Goal: Task Accomplishment & Management: Use online tool/utility

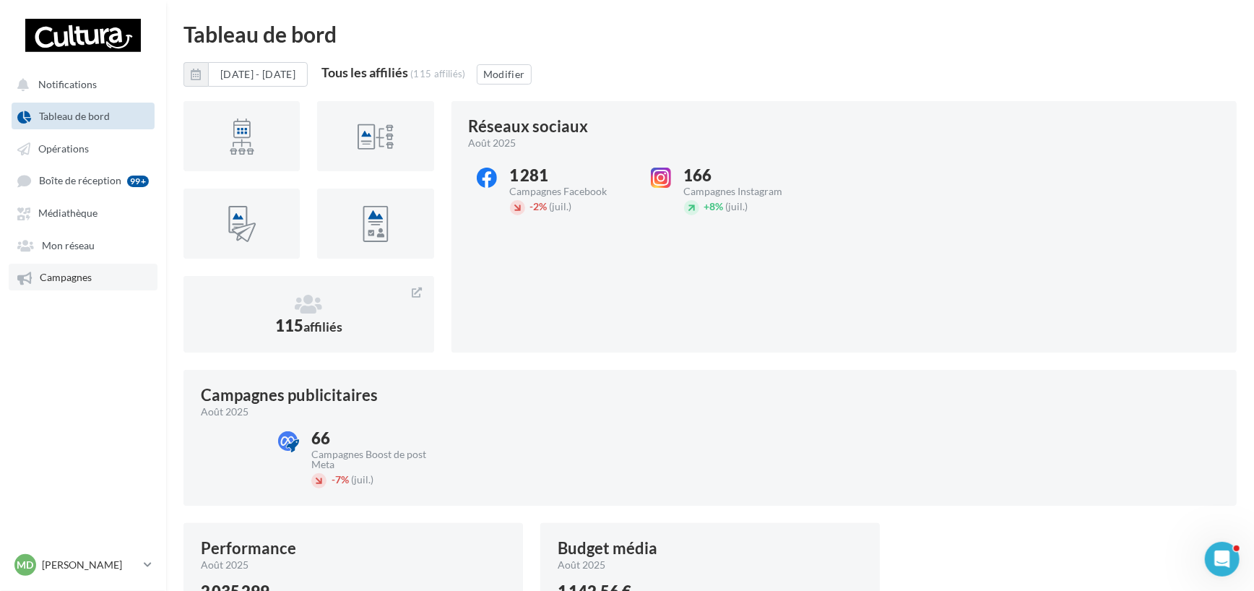
click at [104, 268] on link "Campagnes" at bounding box center [83, 277] width 149 height 26
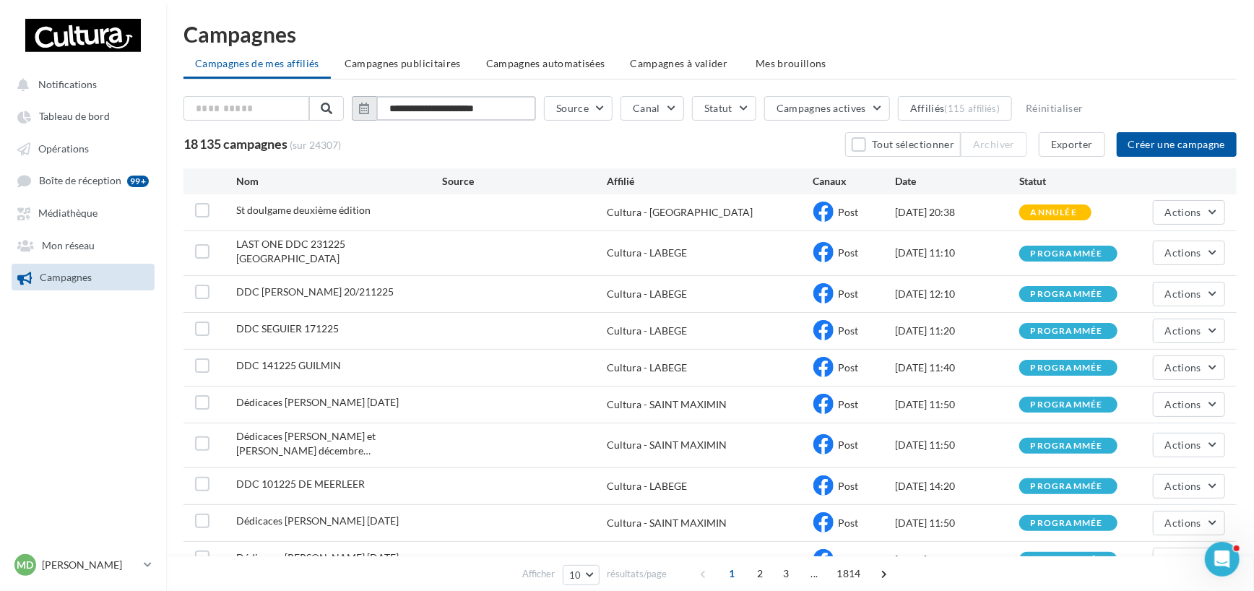
click at [421, 111] on input "**********" at bounding box center [456, 108] width 160 height 25
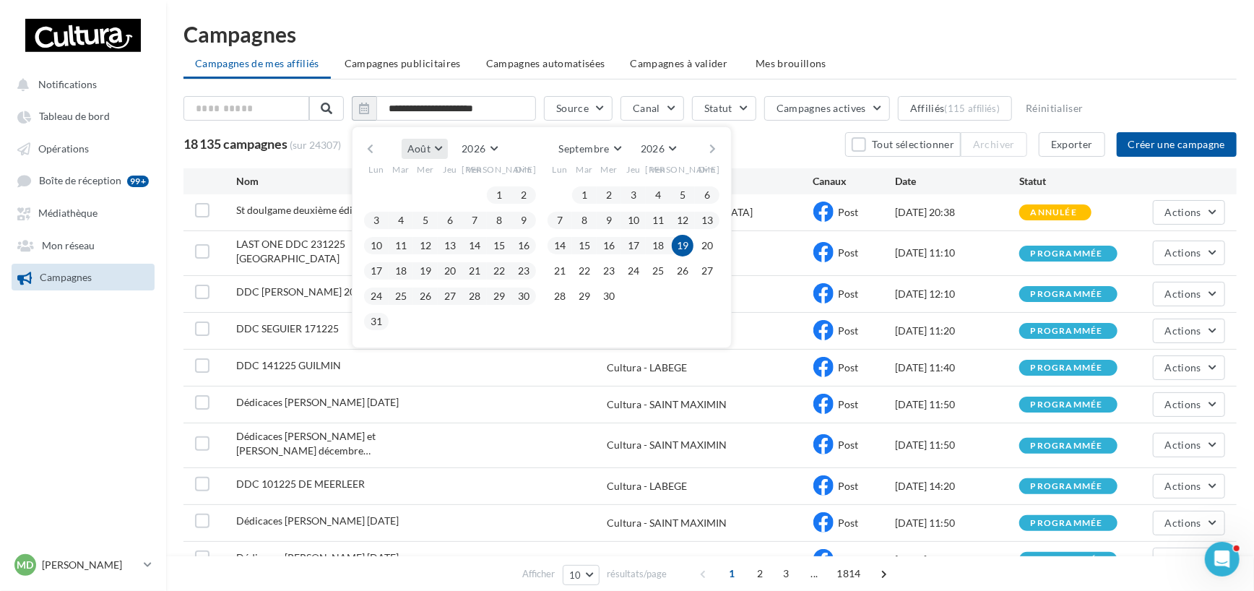
click at [430, 144] on span "Août" at bounding box center [418, 148] width 23 height 12
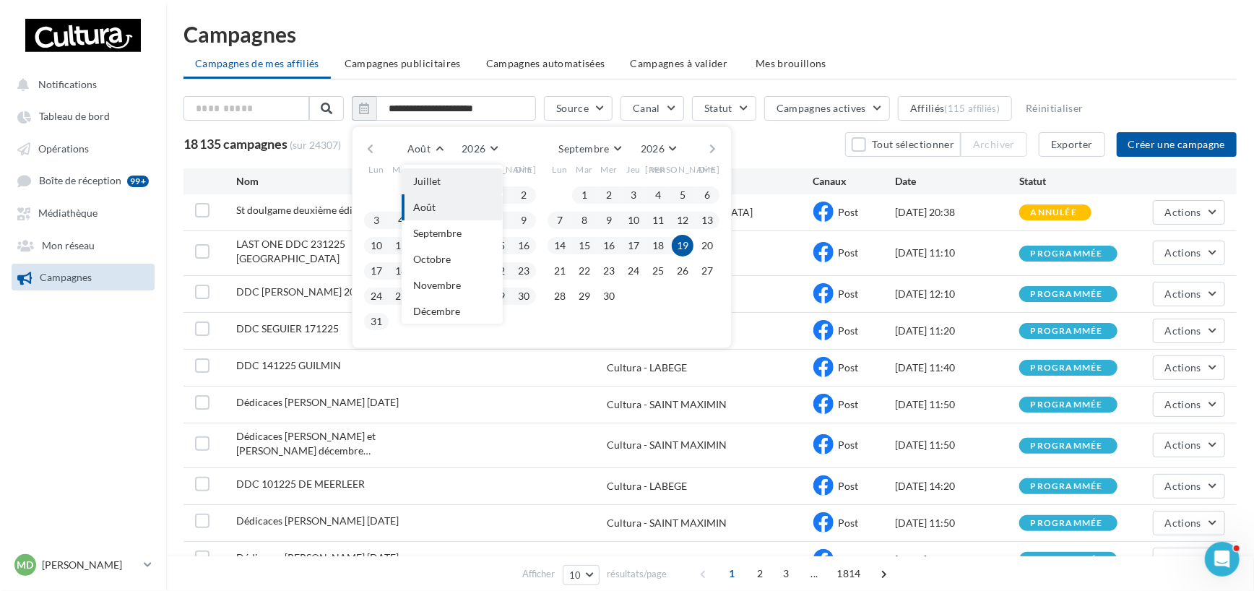
click at [460, 175] on button "Juillet" at bounding box center [452, 181] width 101 height 26
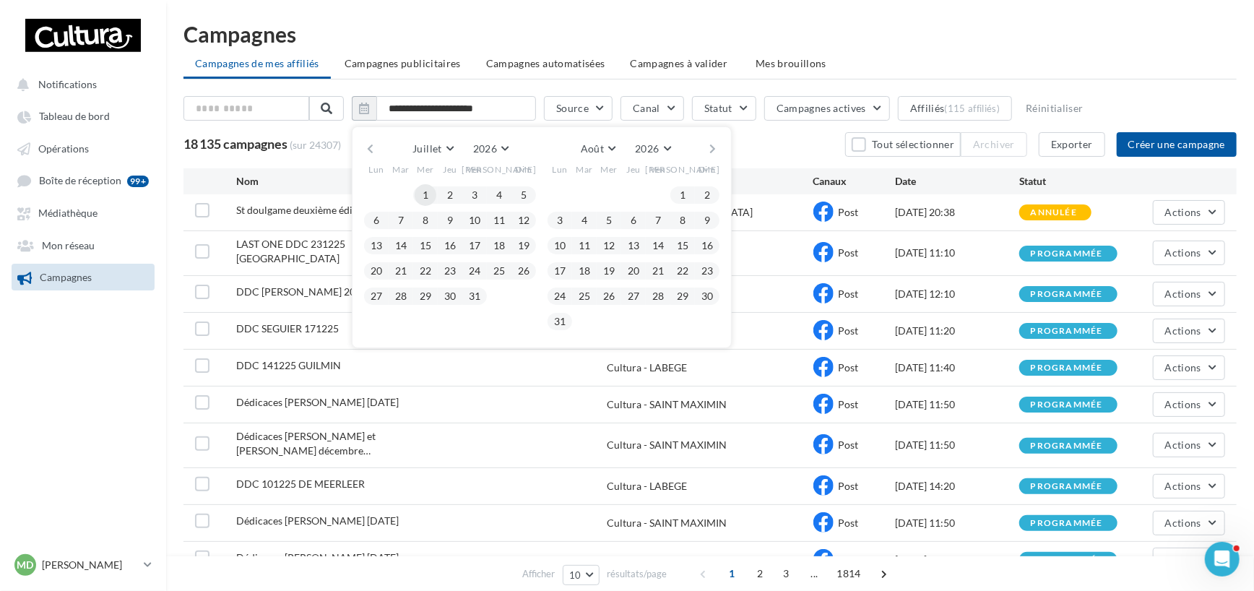
click at [433, 193] on button "1" at bounding box center [426, 195] width 22 height 22
click at [514, 148] on button "2026" at bounding box center [490, 149] width 47 height 20
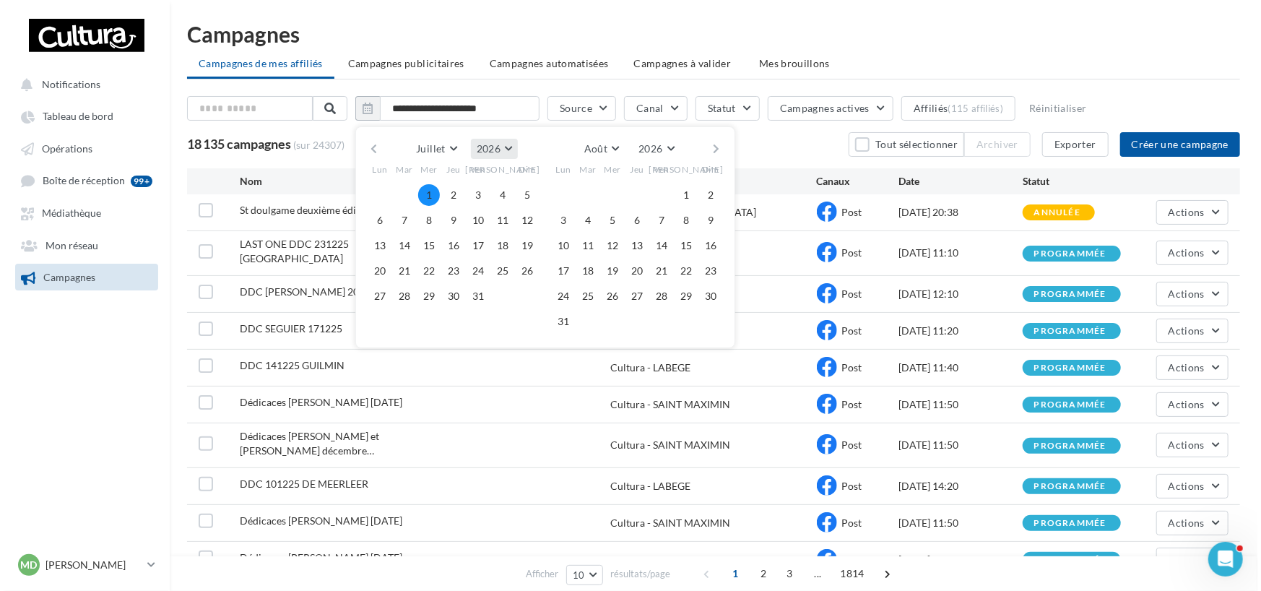
scroll to position [155, 0]
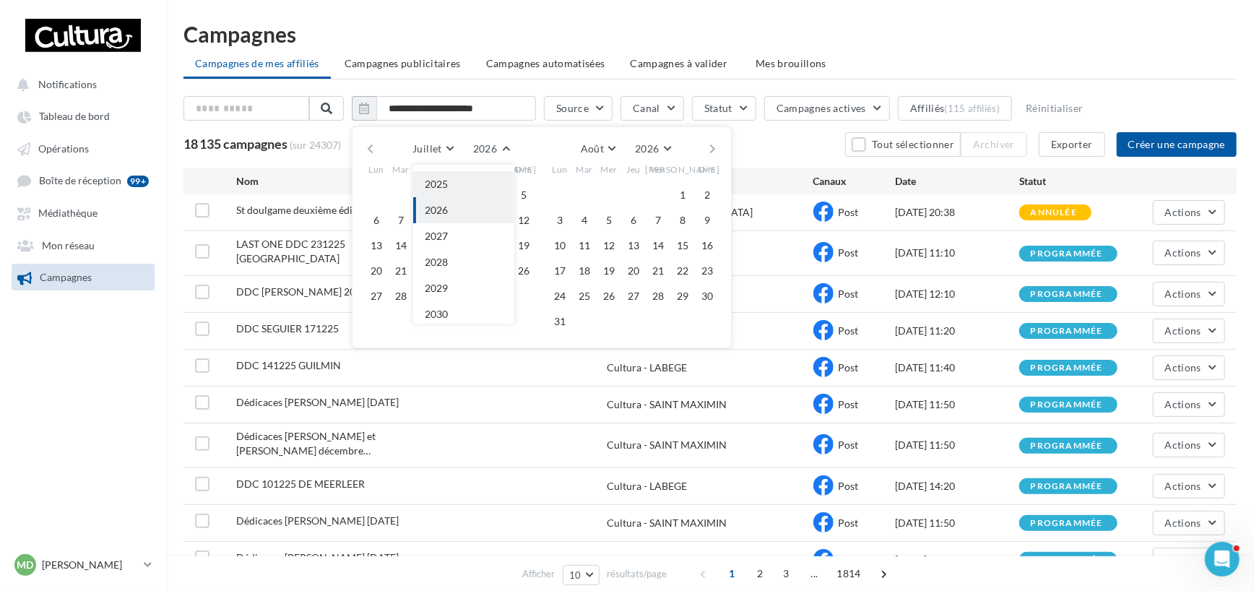
click at [488, 186] on button "2025" at bounding box center [463, 184] width 101 height 26
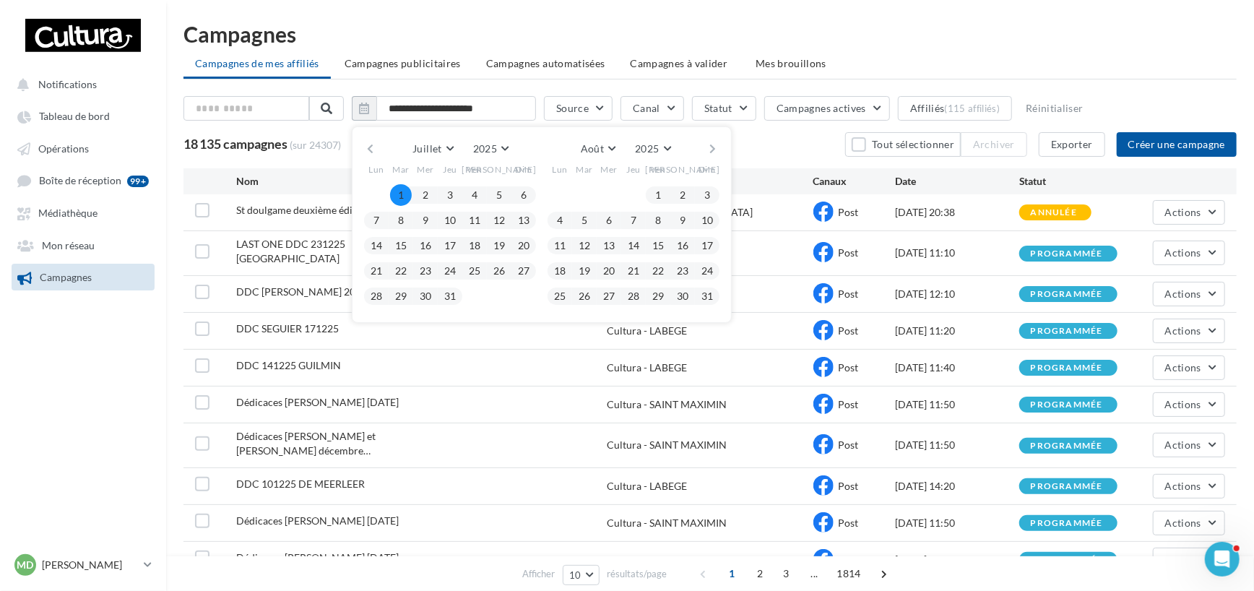
click at [404, 194] on button "1" at bounding box center [401, 195] width 22 height 22
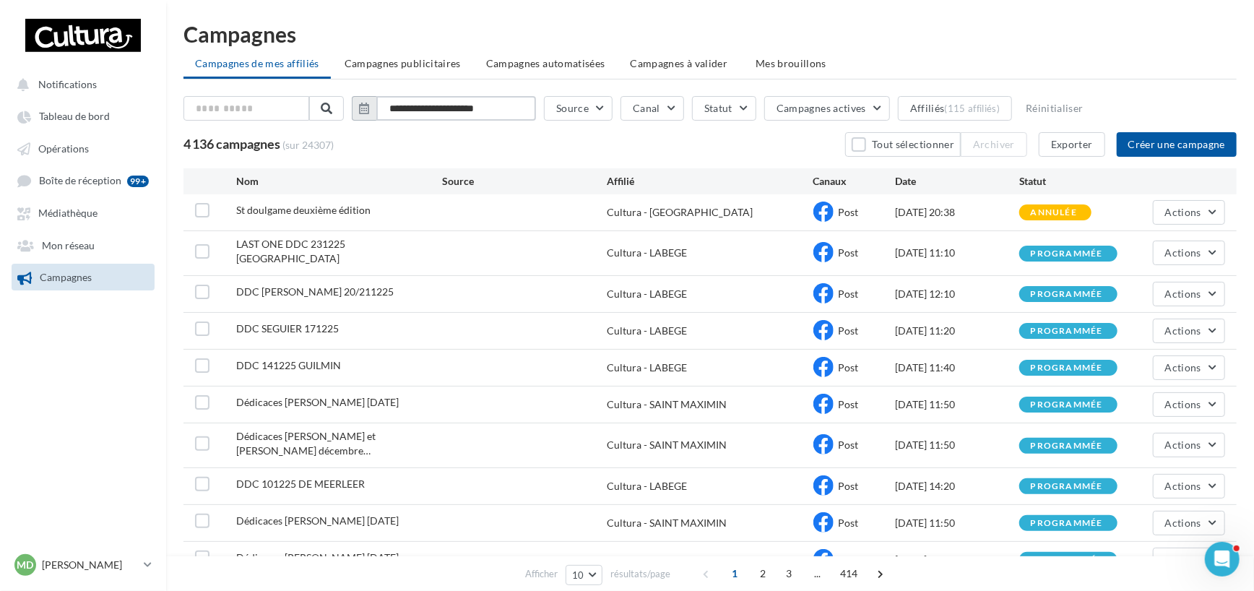
click at [482, 113] on input "**********" at bounding box center [456, 108] width 160 height 25
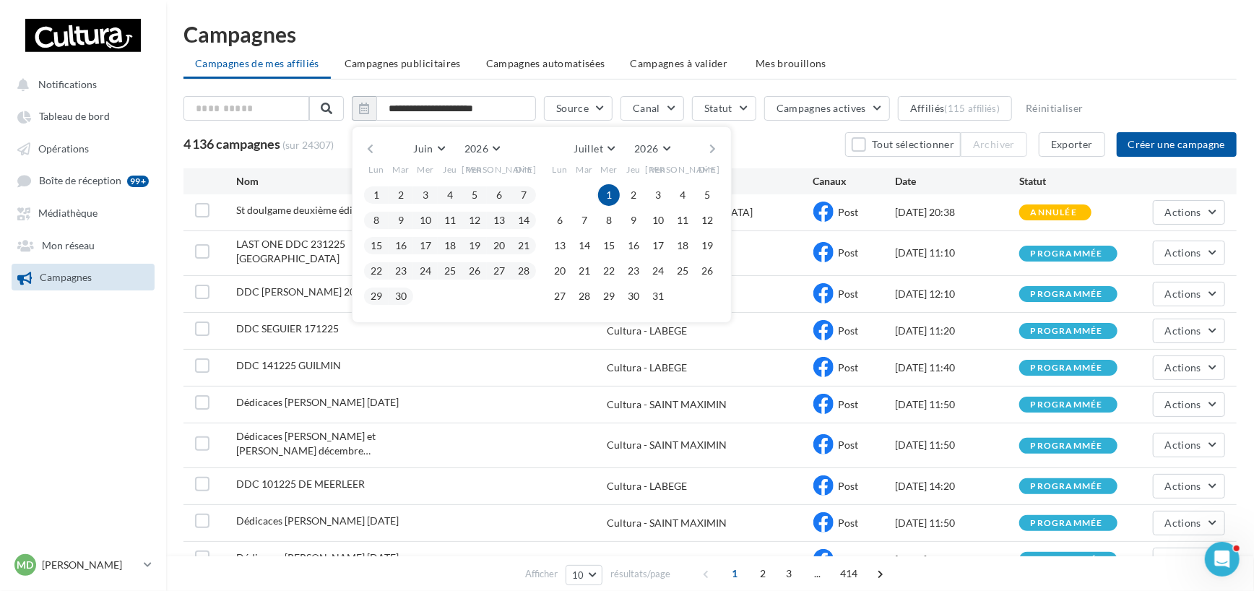
click at [376, 149] on button "button" at bounding box center [370, 149] width 12 height 20
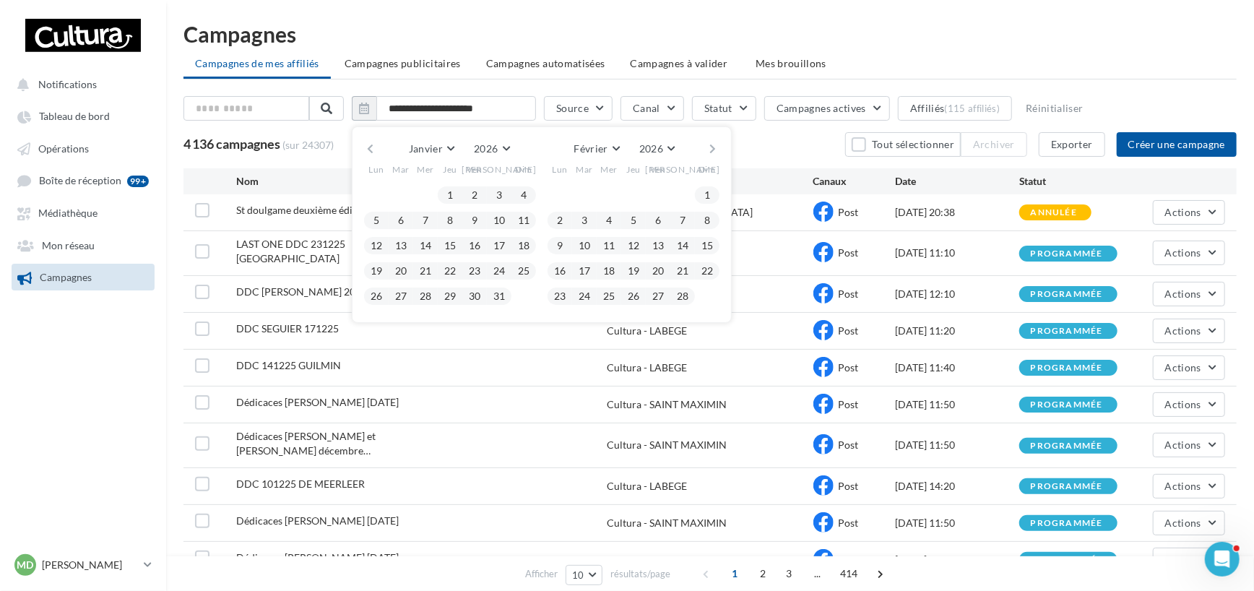
click at [376, 149] on button "button" at bounding box center [370, 149] width 12 height 20
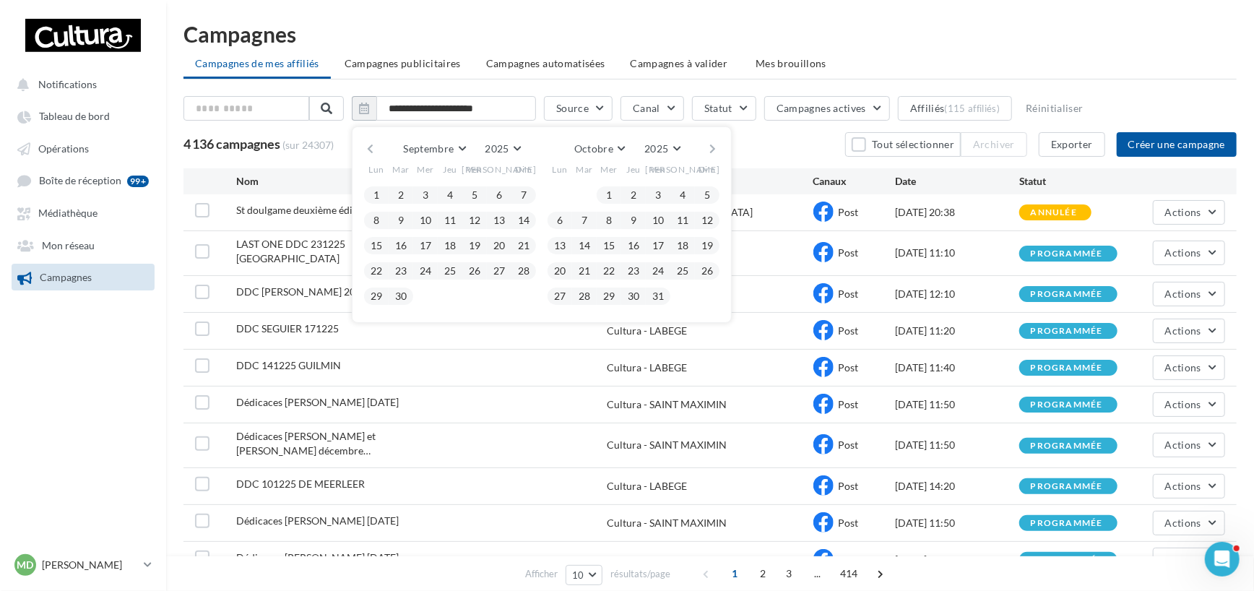
click at [376, 149] on button "button" at bounding box center [370, 149] width 12 height 20
click at [718, 295] on button "31" at bounding box center [707, 296] width 22 height 22
click at [412, 197] on button "1" at bounding box center [401, 195] width 22 height 22
type input "**********"
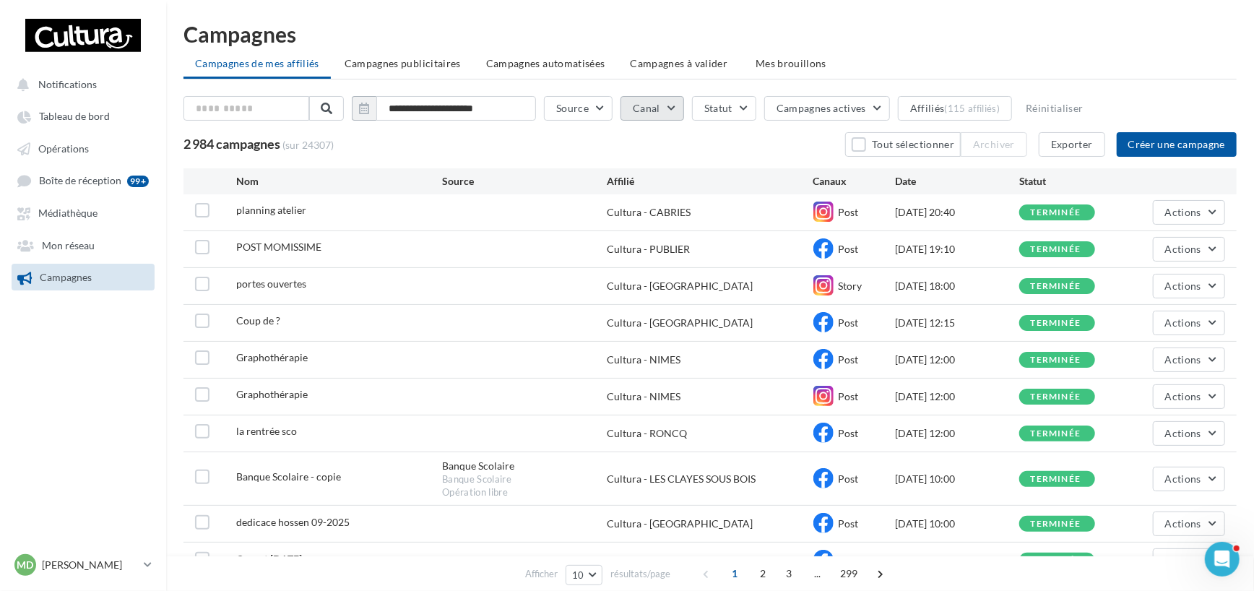
click at [680, 108] on button "Canal" at bounding box center [652, 108] width 64 height 25
click at [700, 154] on div "Facebook" at bounding box center [688, 160] width 71 height 22
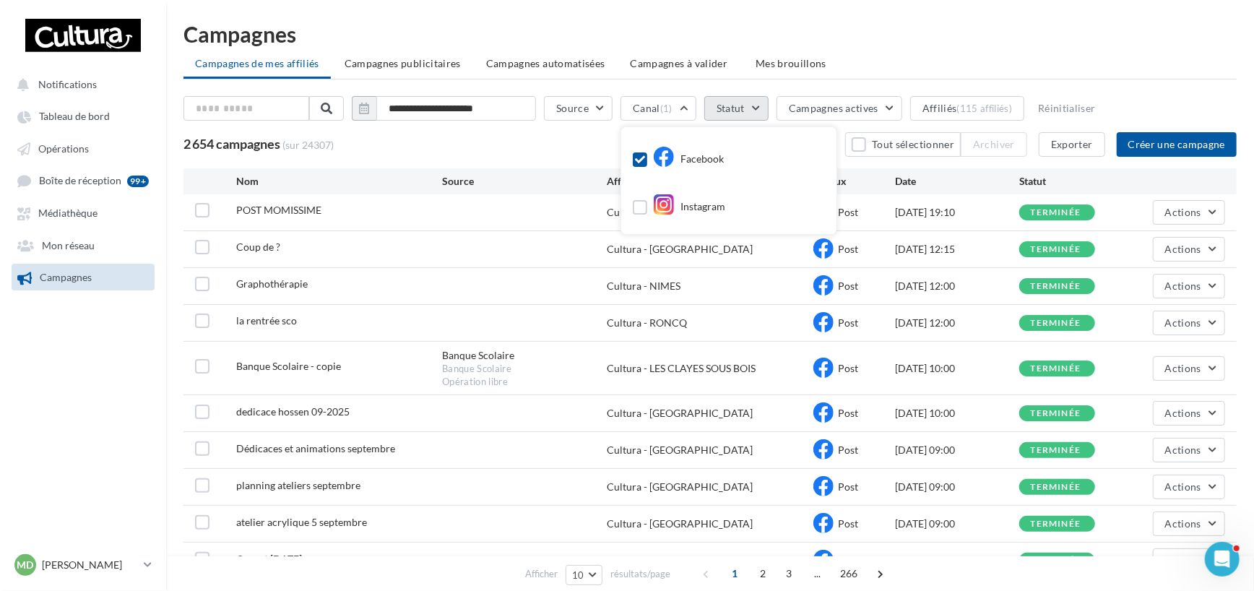
click at [750, 100] on button "Statut" at bounding box center [736, 108] width 64 height 25
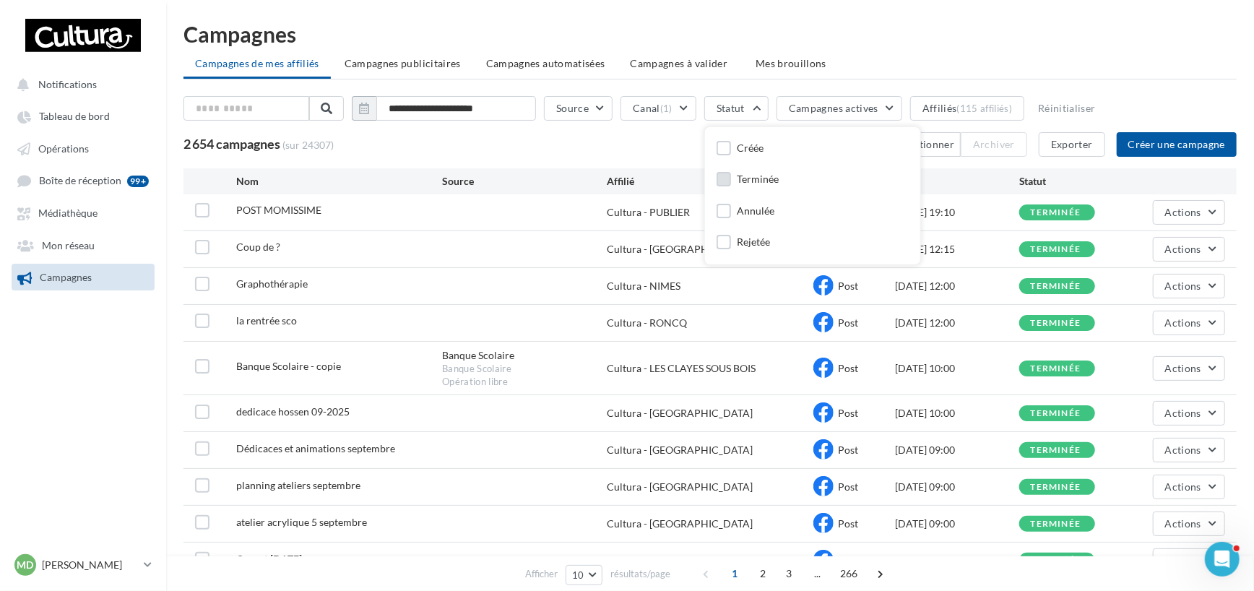
click at [776, 173] on div "Terminée" at bounding box center [758, 179] width 42 height 14
click at [974, 108] on button "Affiliés (115 affiliés)" at bounding box center [979, 108] width 114 height 25
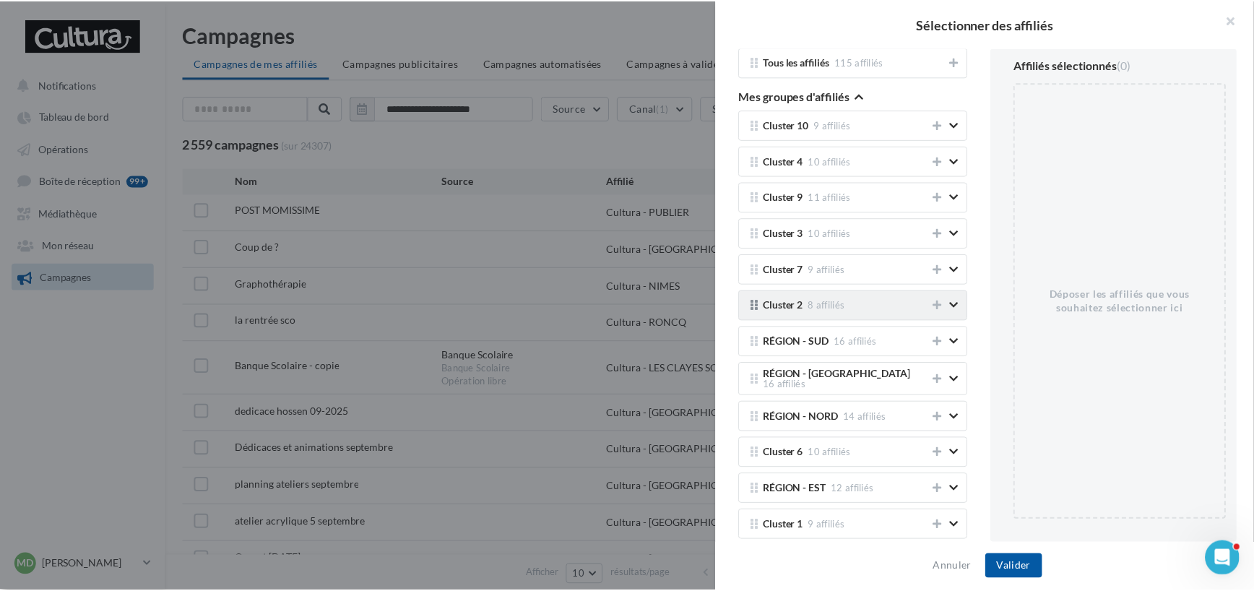
scroll to position [0, 0]
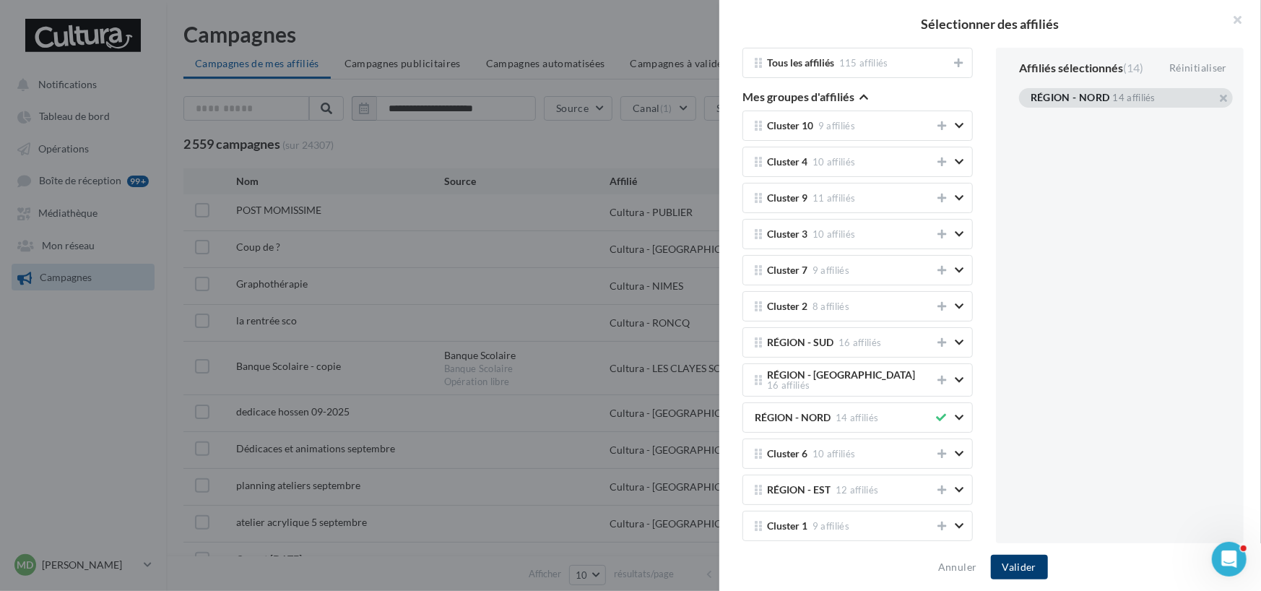
click at [1025, 572] on button "Valider" at bounding box center [1019, 567] width 57 height 25
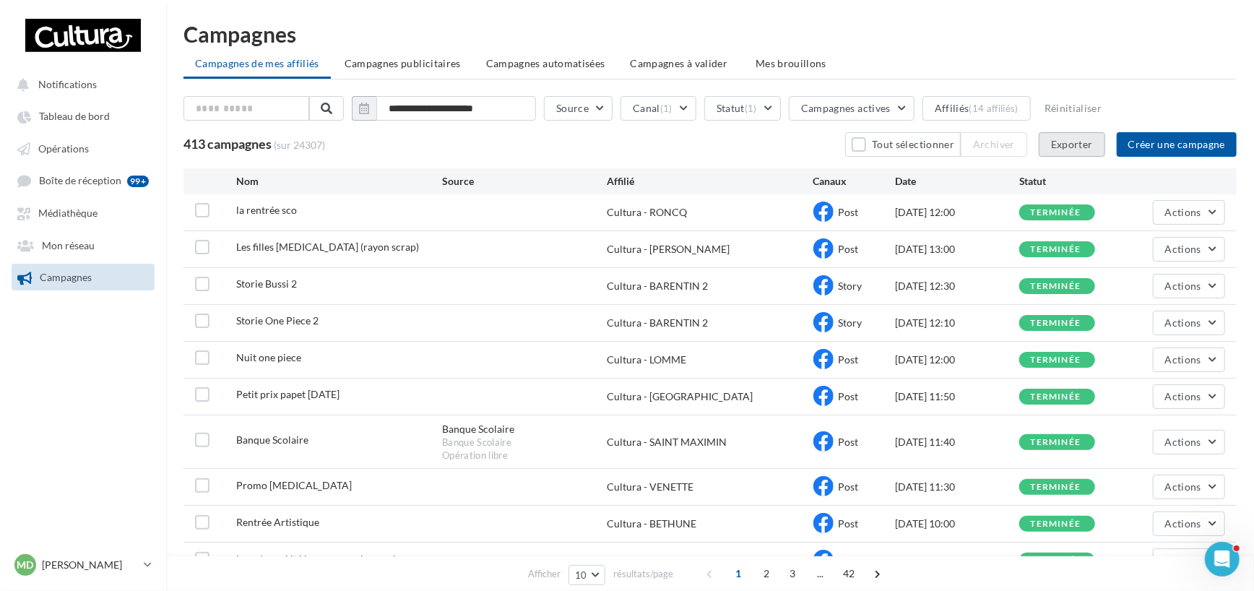
click at [1070, 139] on button "Exporter" at bounding box center [1072, 144] width 66 height 25
click at [1006, 104] on div "(14 affiliés)" at bounding box center [993, 109] width 49 height 12
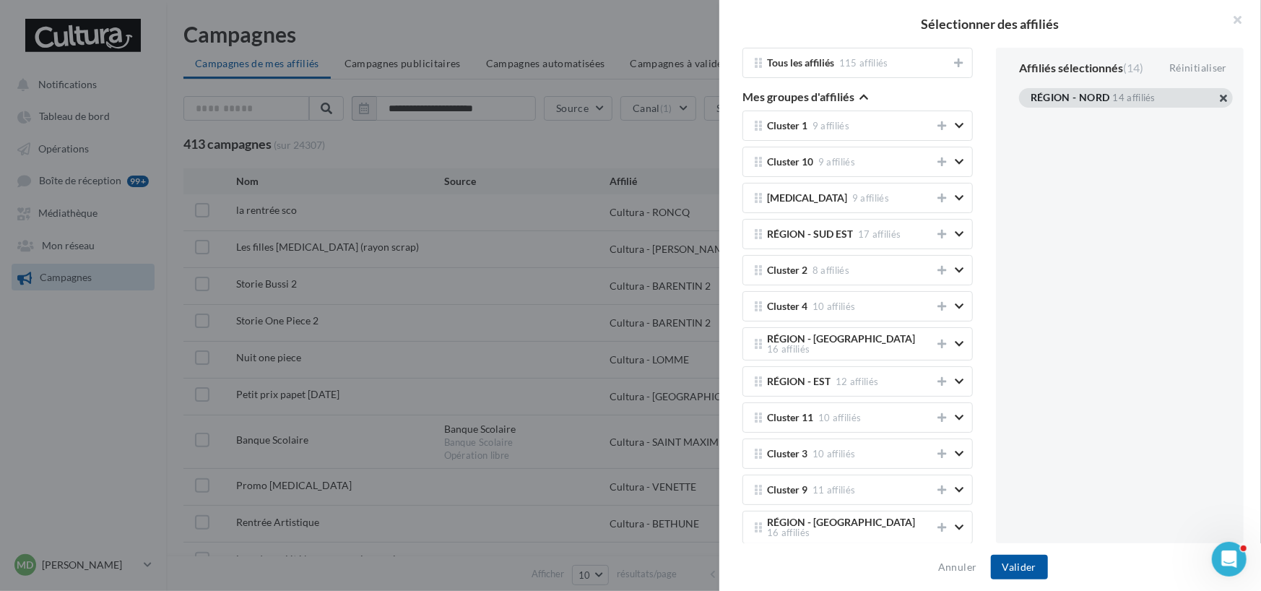
click at [1031, 116] on button "button" at bounding box center [1031, 116] width 0 height 0
click at [1019, 569] on button "Valider" at bounding box center [1019, 567] width 57 height 25
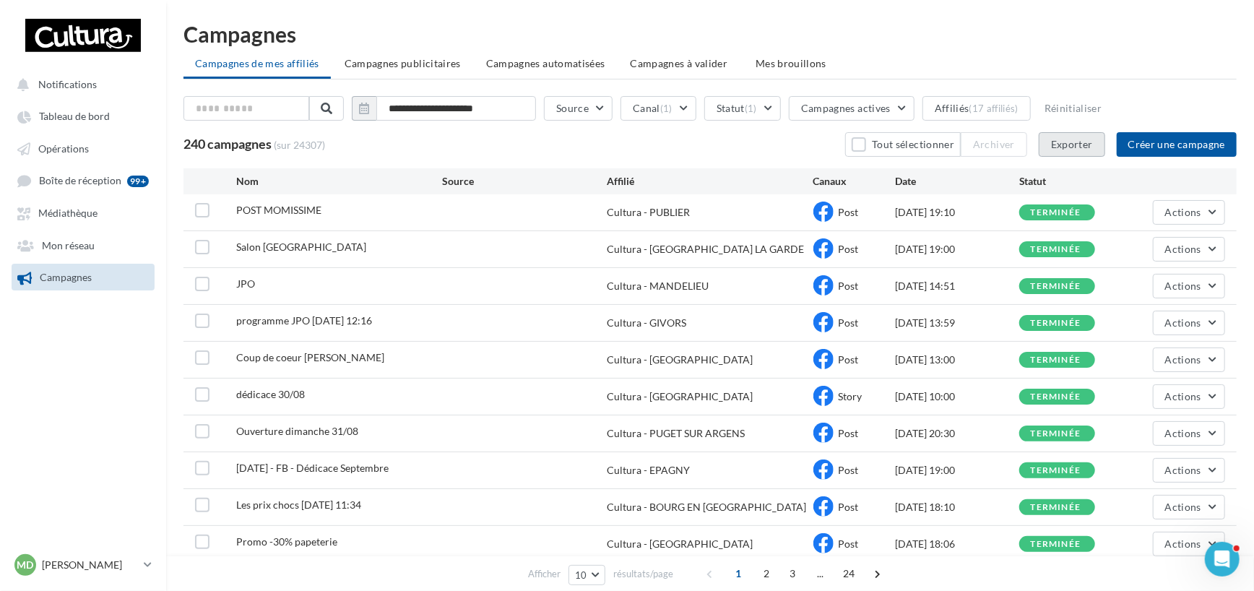
click at [1078, 148] on button "Exporter" at bounding box center [1072, 144] width 66 height 25
click at [1083, 133] on button "Exporter" at bounding box center [1072, 144] width 66 height 25
click at [1016, 113] on div "(17 affiliés)" at bounding box center [993, 109] width 49 height 12
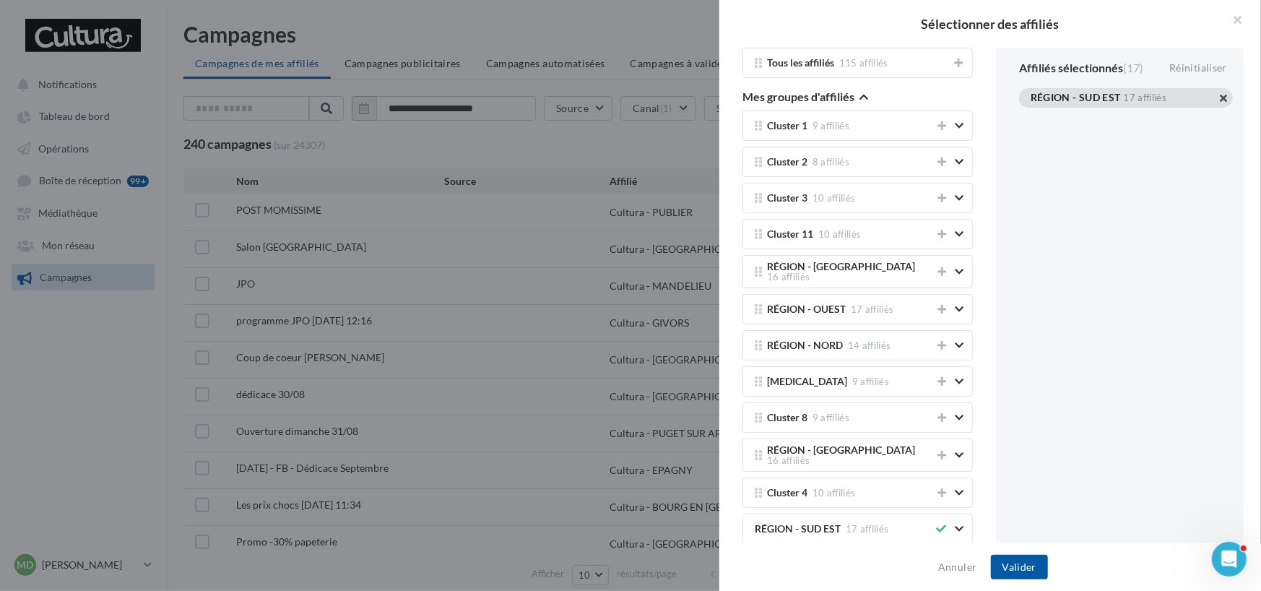
click at [1031, 116] on button "button" at bounding box center [1031, 116] width 0 height 0
click at [1019, 555] on button "Valider" at bounding box center [1019, 567] width 57 height 25
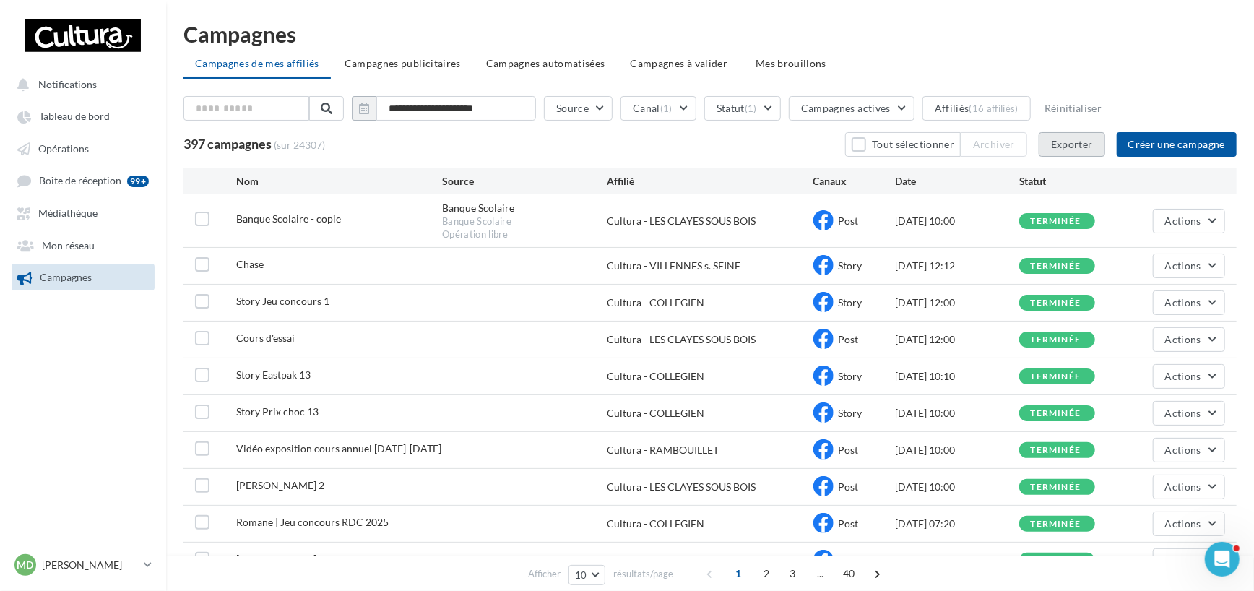
click at [1082, 141] on button "Exporter" at bounding box center [1072, 144] width 66 height 25
click at [1007, 99] on button "Affiliés (16 affiliés)" at bounding box center [976, 108] width 108 height 25
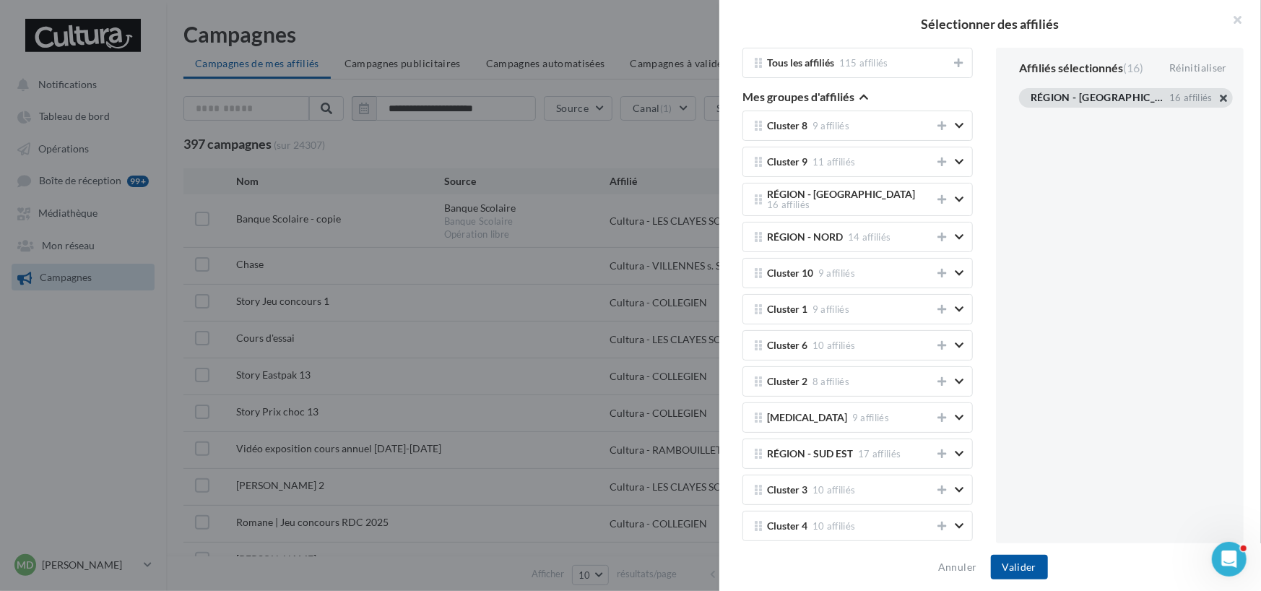
click at [1031, 116] on button "button" at bounding box center [1031, 116] width 0 height 0
click at [1018, 572] on button "Valider" at bounding box center [1019, 567] width 57 height 25
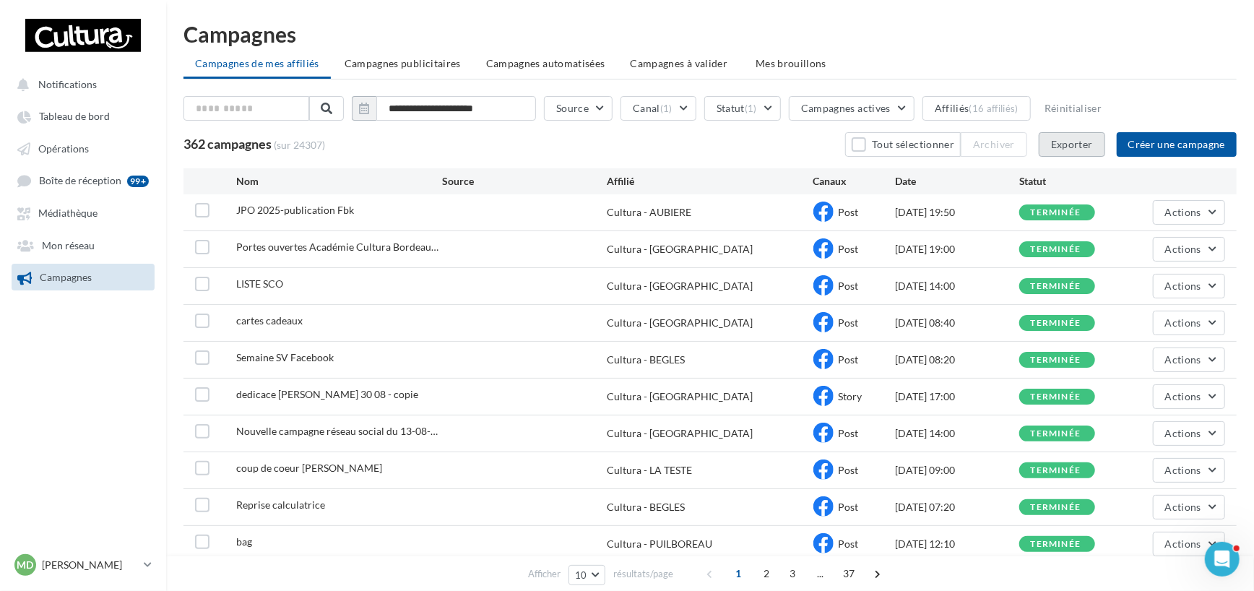
click at [1061, 141] on button "Exporter" at bounding box center [1072, 144] width 66 height 25
click at [935, 53] on ul "Campagnes de mes affiliés Campagnes publicitaires Campagnes automatisées Campag…" at bounding box center [709, 65] width 1053 height 29
click at [1008, 108] on div "(16 affiliés)" at bounding box center [993, 109] width 49 height 12
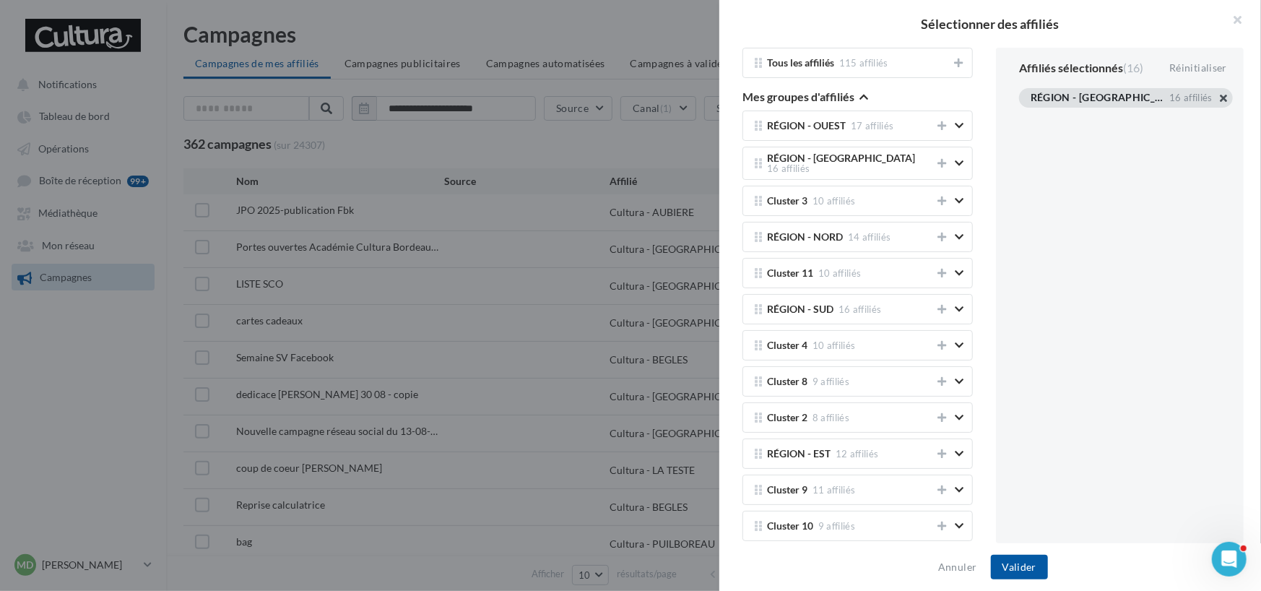
click at [1031, 116] on button "button" at bounding box center [1031, 116] width 0 height 0
click at [1026, 568] on button "Valider" at bounding box center [1019, 567] width 57 height 25
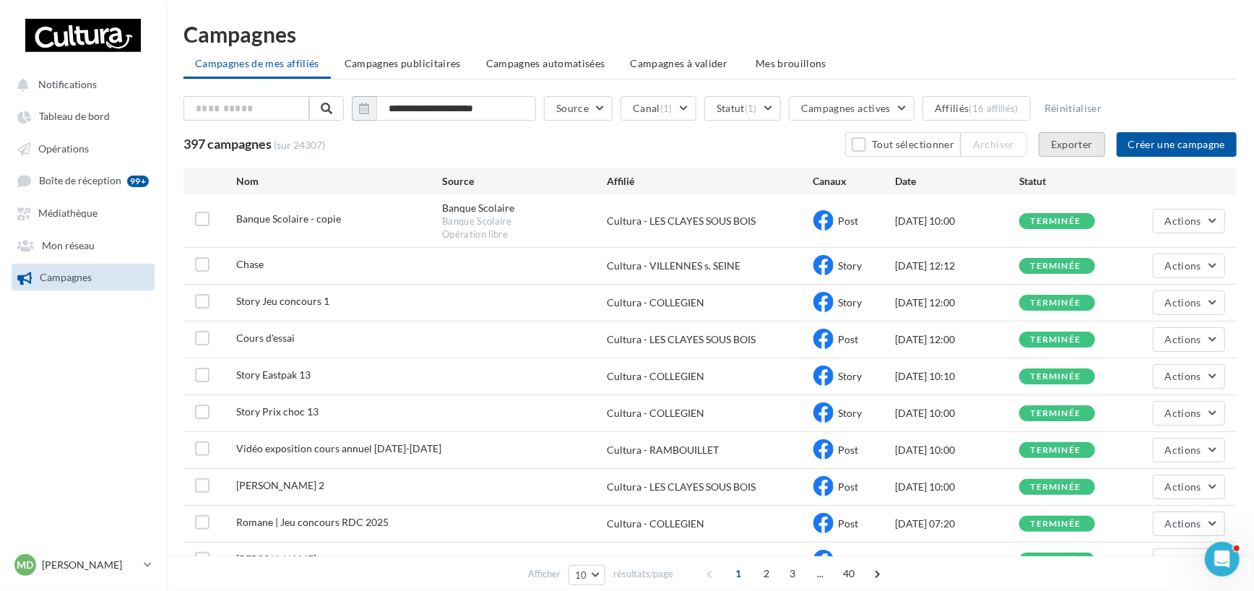
click at [1083, 139] on button "Exporter" at bounding box center [1072, 144] width 66 height 25
